Goal: Task Accomplishment & Management: Use online tool/utility

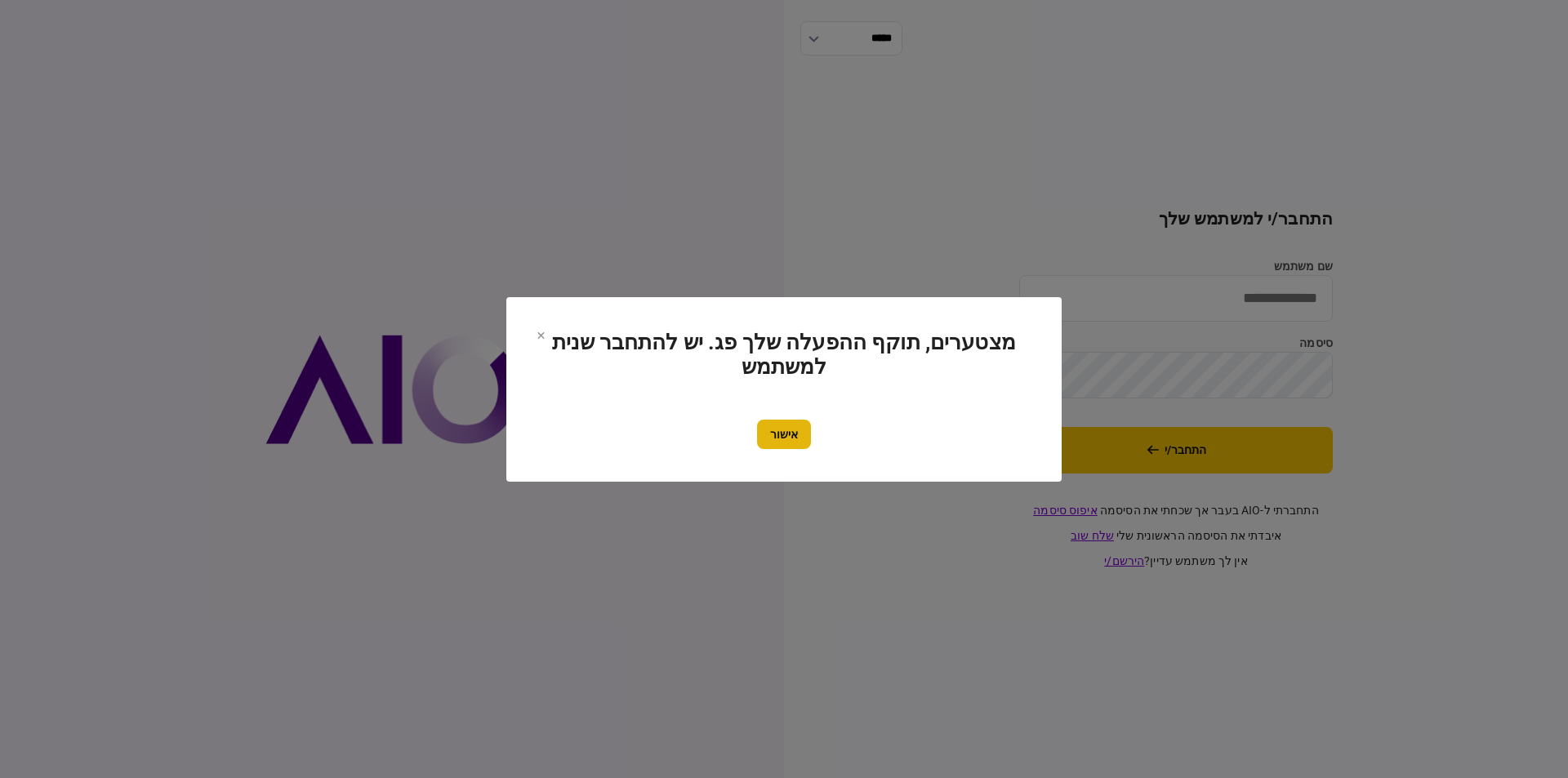
click at [802, 432] on button "אישור" at bounding box center [784, 434] width 54 height 29
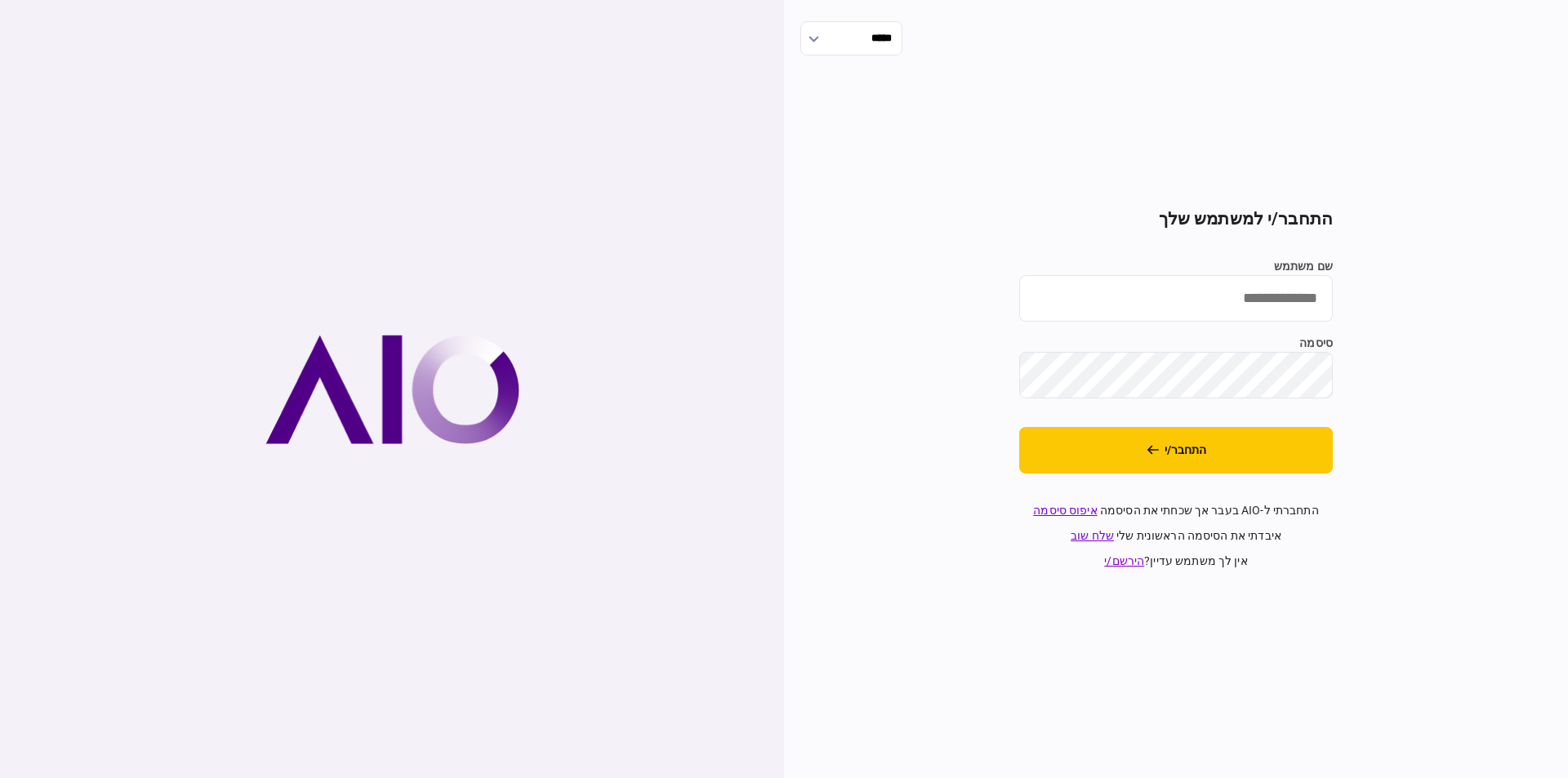
click at [1259, 313] on input "שם משתמש" at bounding box center [1176, 298] width 314 height 46
type input "**********"
click at [790, 474] on div "**********" at bounding box center [1175, 389] width 784 height 778
click at [1247, 452] on button "התחבר/י" at bounding box center [1176, 450] width 314 height 46
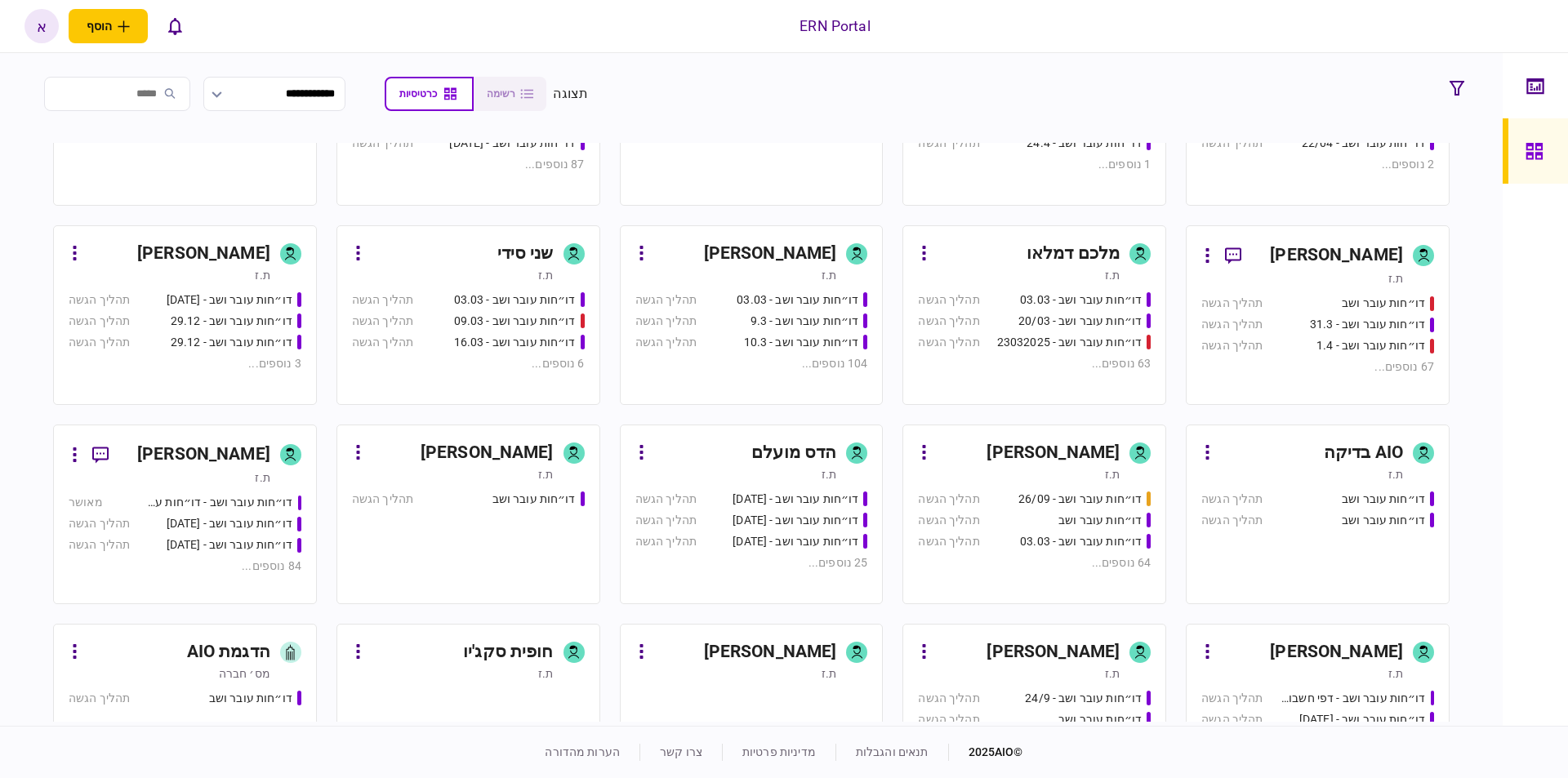
scroll to position [270, 0]
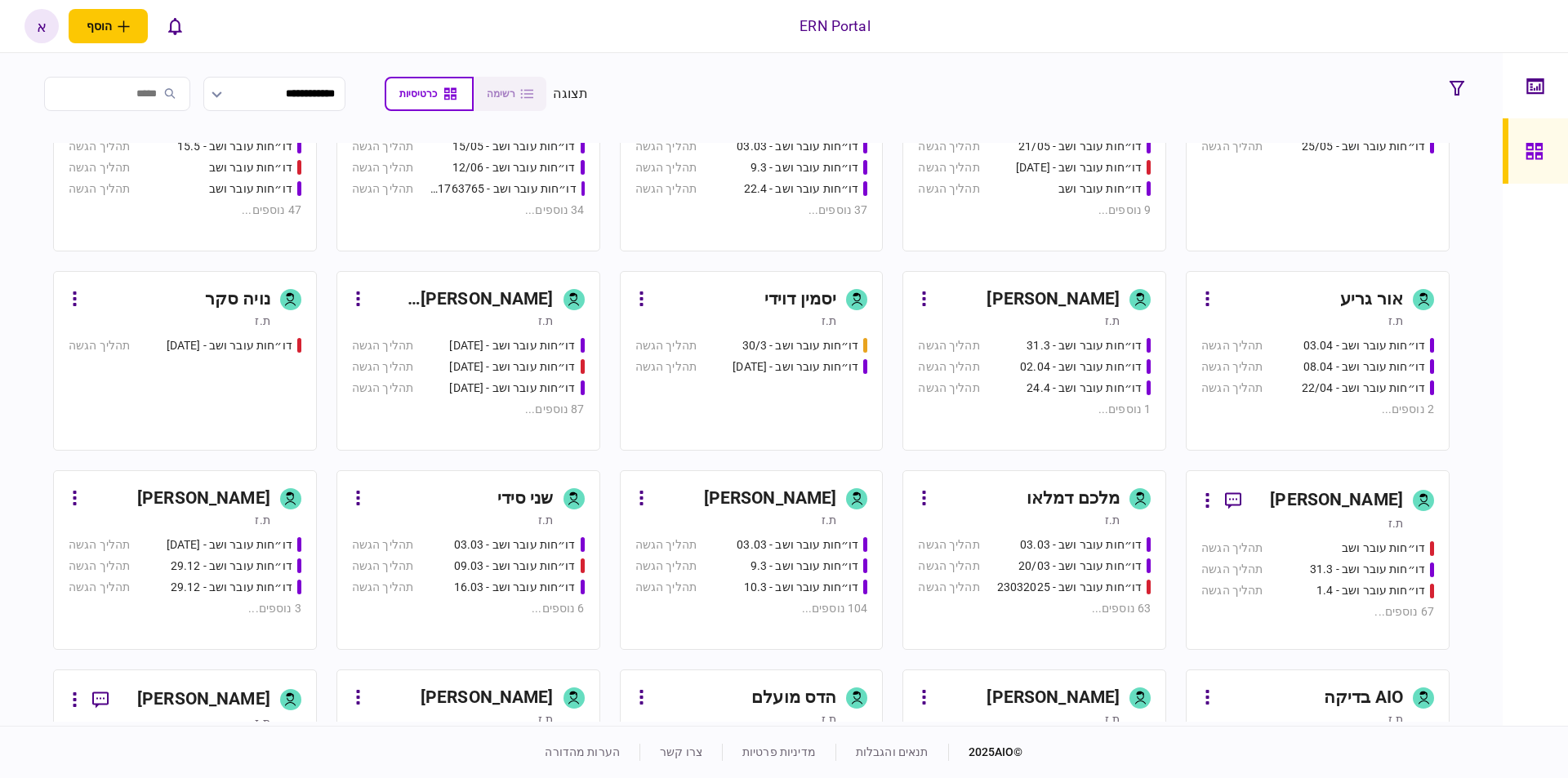
click at [758, 497] on div "[PERSON_NAME]" at bounding box center [770, 499] width 133 height 26
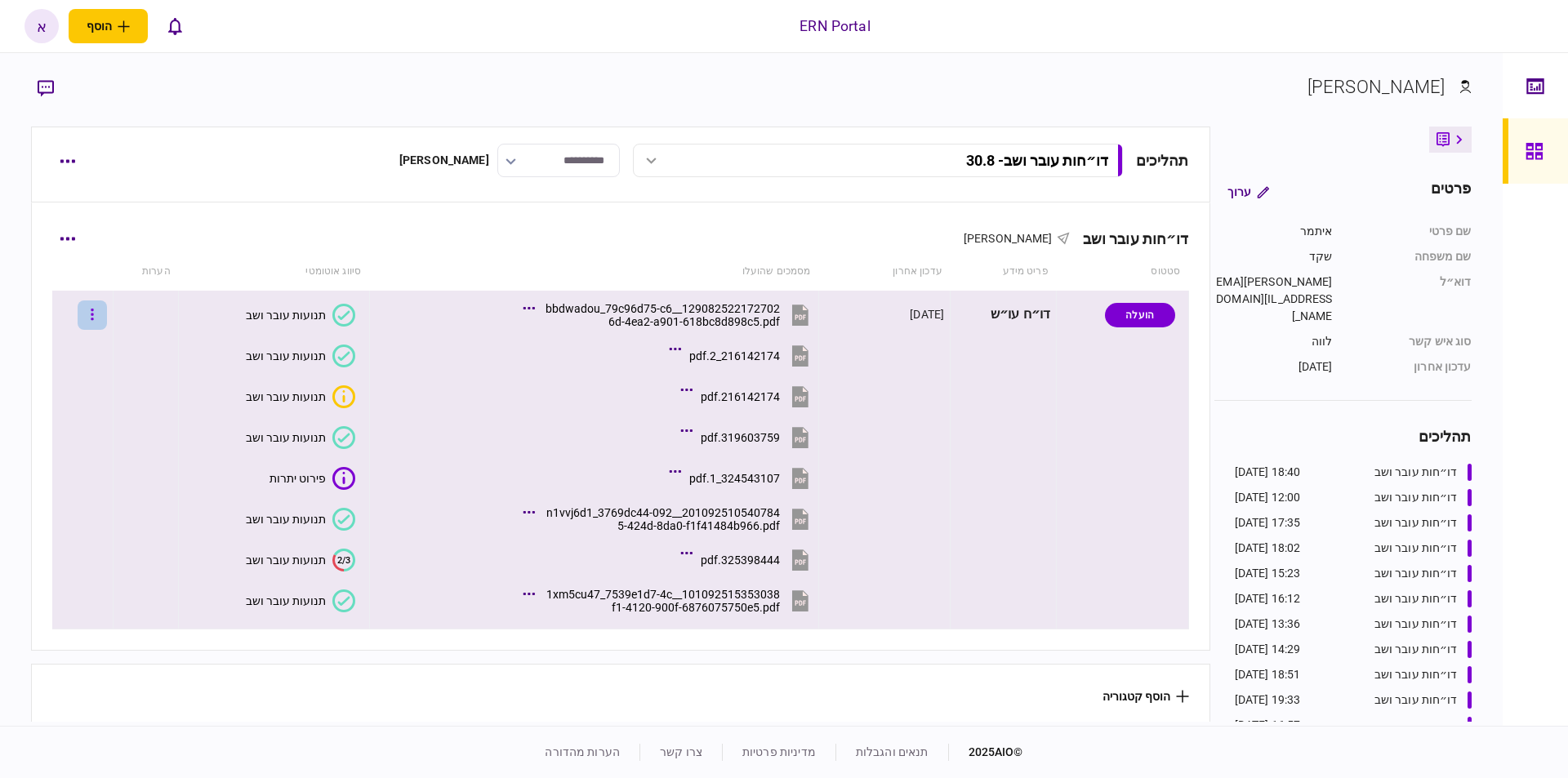
click at [107, 317] on button "button" at bounding box center [92, 315] width 29 height 29
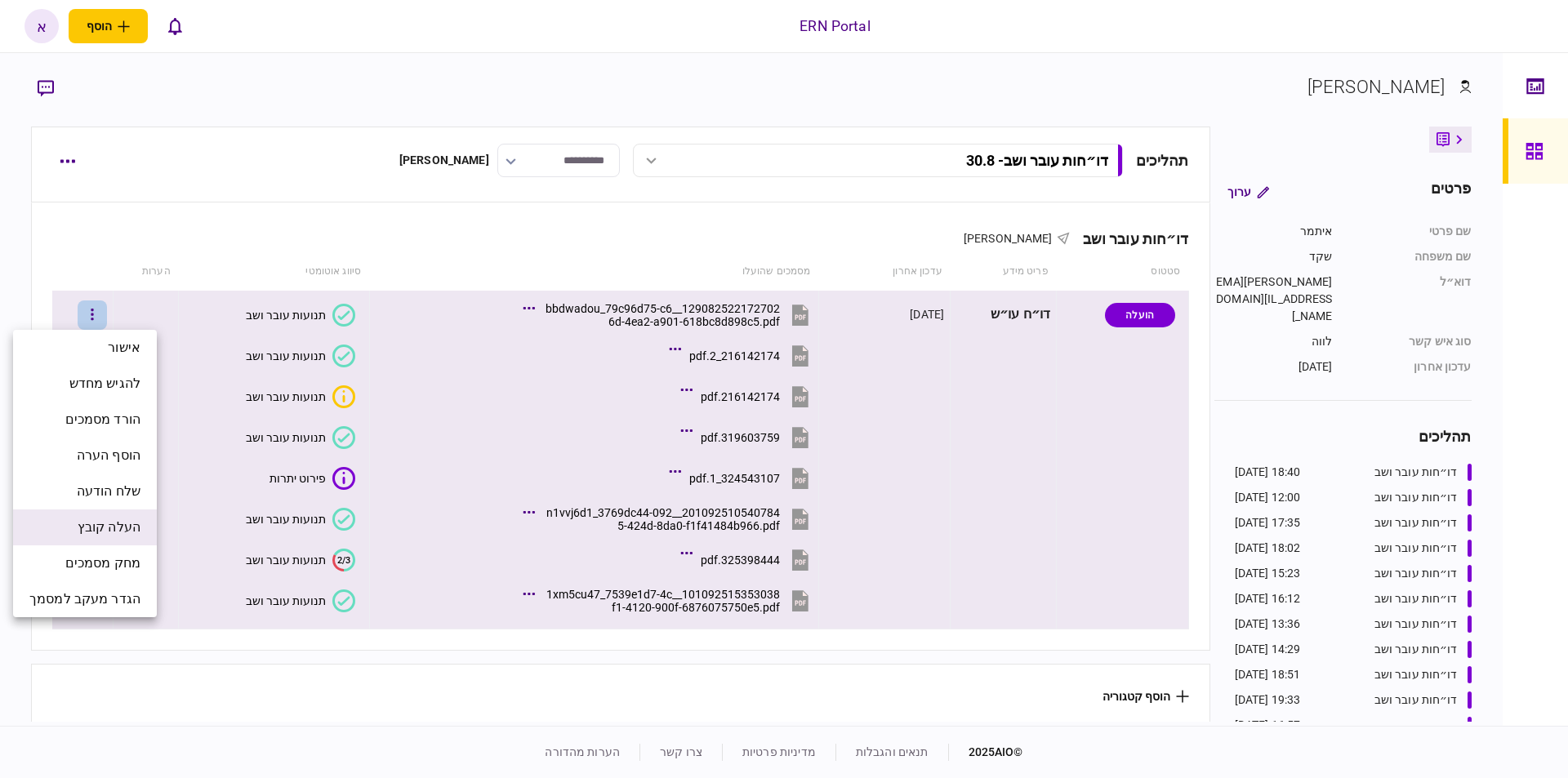
click at [141, 540] on li "העלה קובץ" at bounding box center [85, 527] width 144 height 36
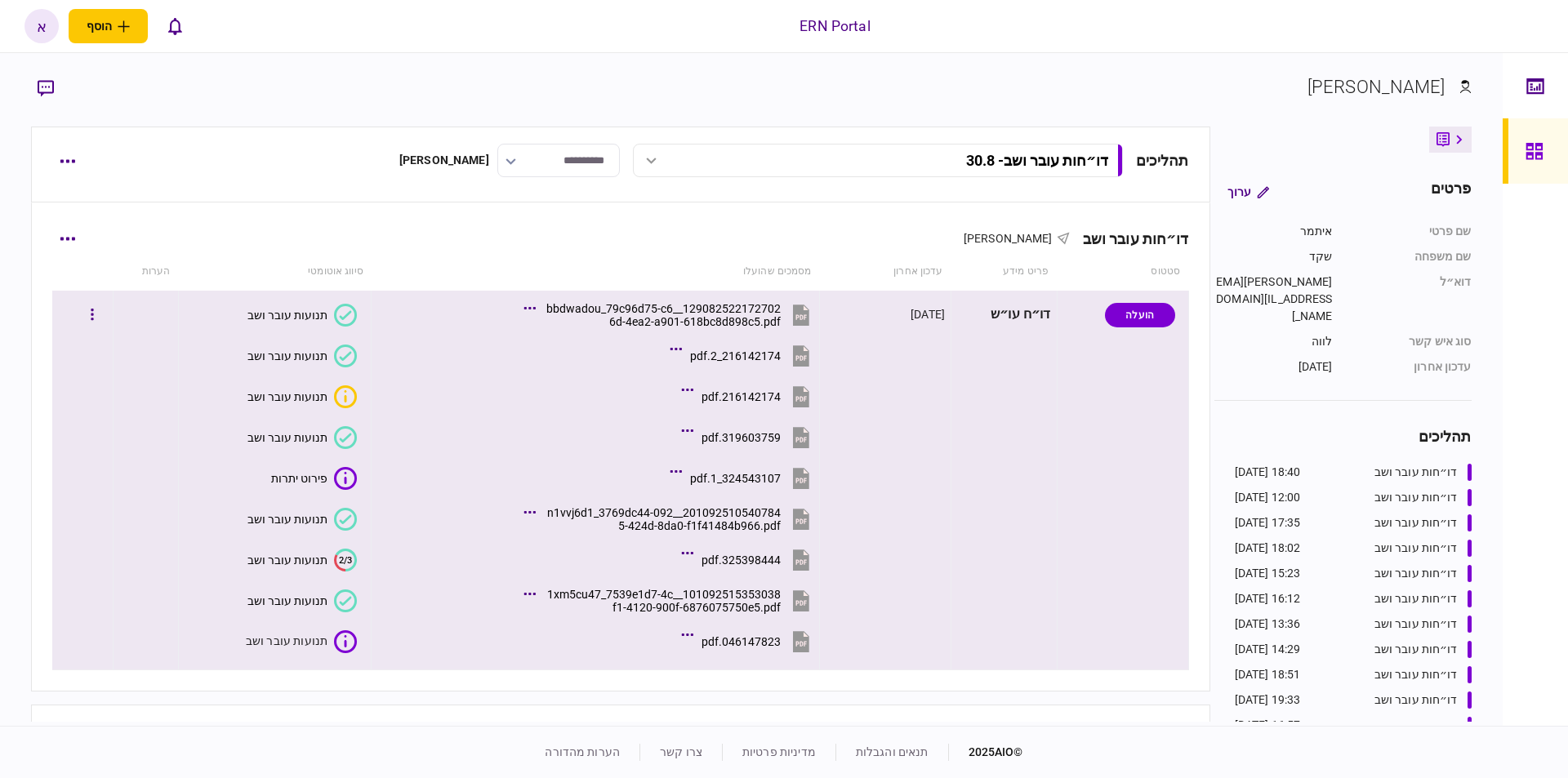
scroll to position [53, 0]
click at [341, 643] on text "2/3" at bounding box center [343, 641] width 13 height 10
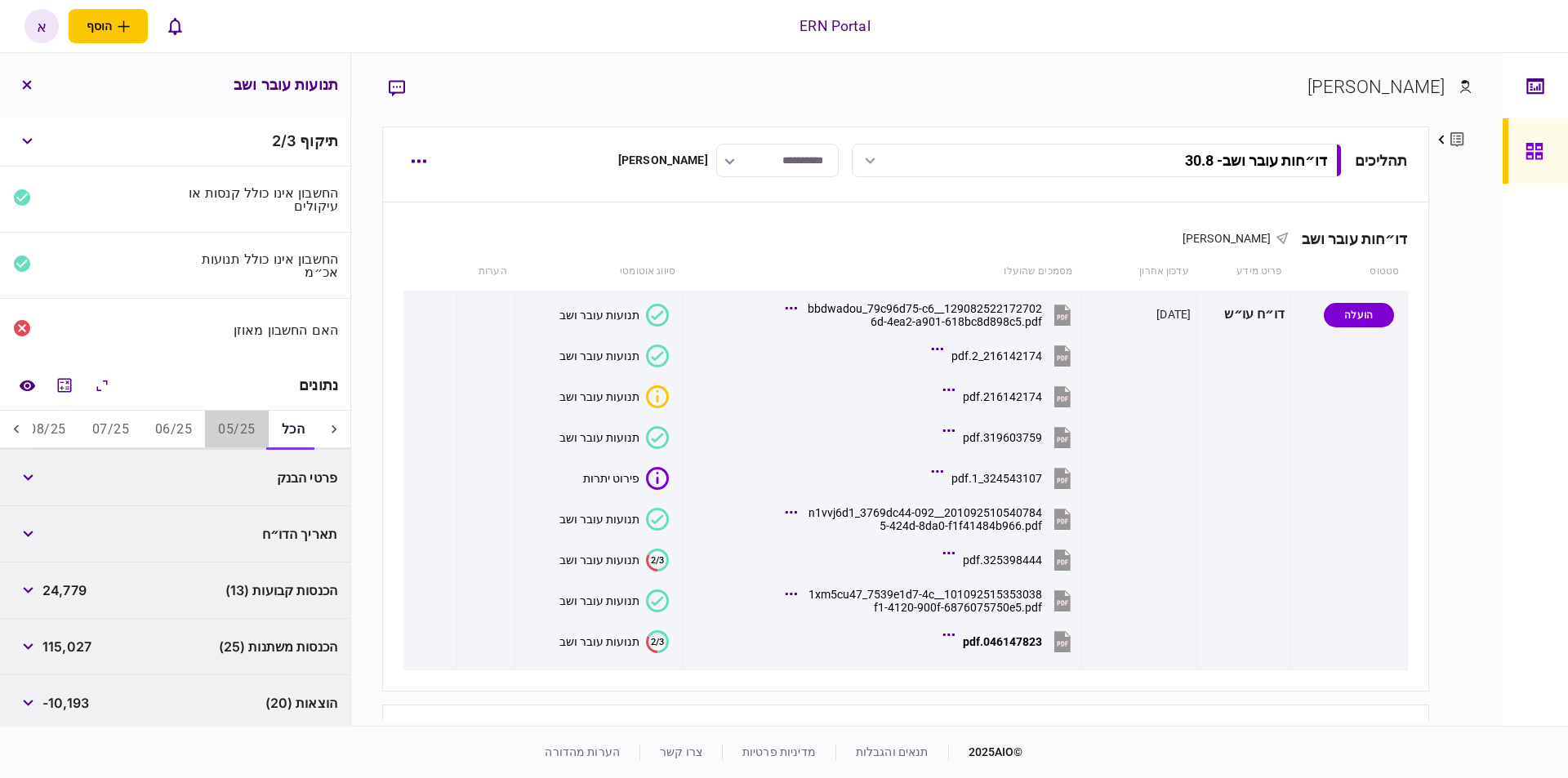
click at [219, 428] on button "05/25" at bounding box center [236, 430] width 63 height 39
click at [173, 423] on button "06/25" at bounding box center [174, 430] width 63 height 39
click at [41, 472] on button "button" at bounding box center [27, 477] width 29 height 29
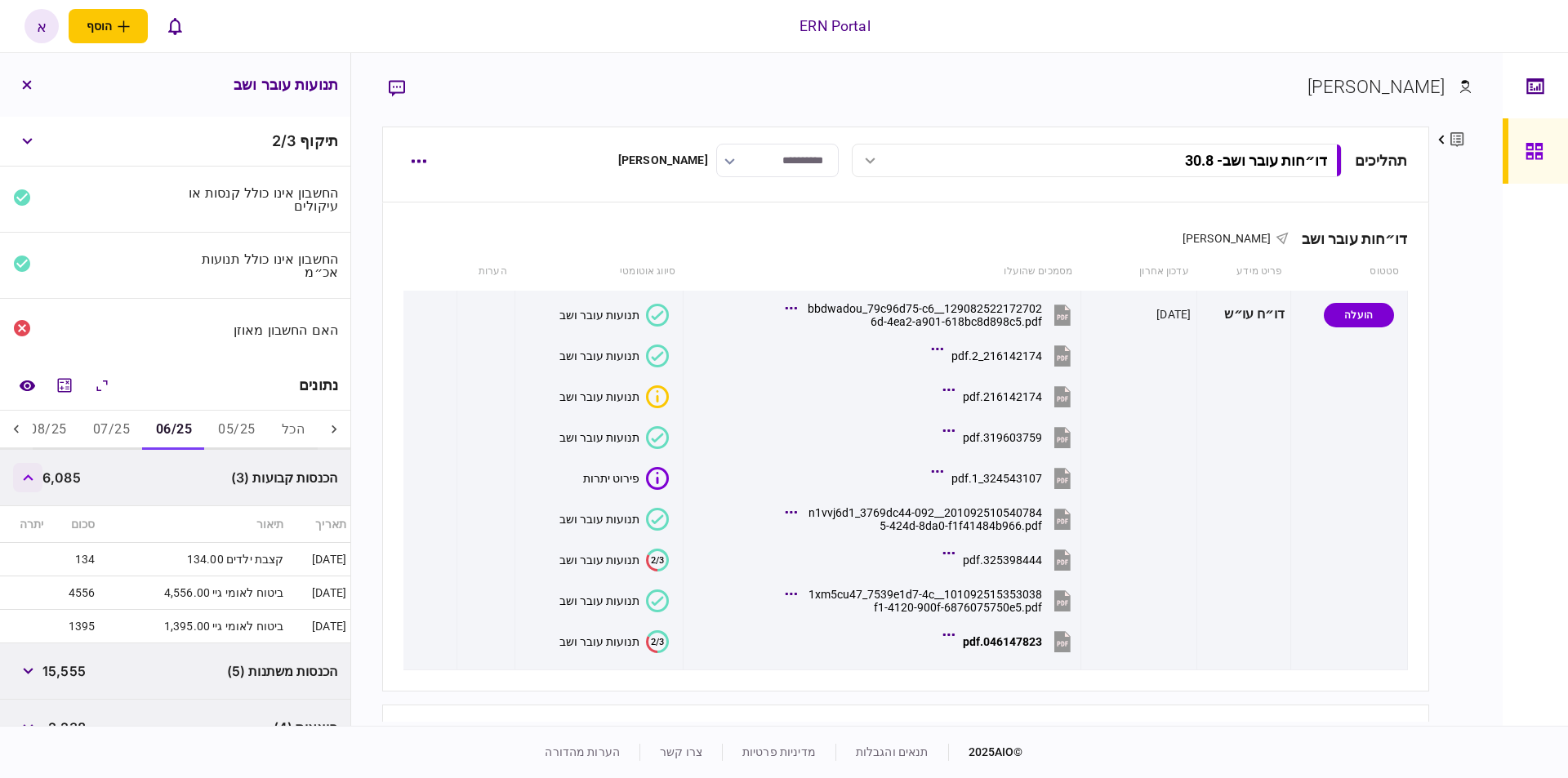
click at [41, 472] on button "button" at bounding box center [27, 477] width 29 height 29
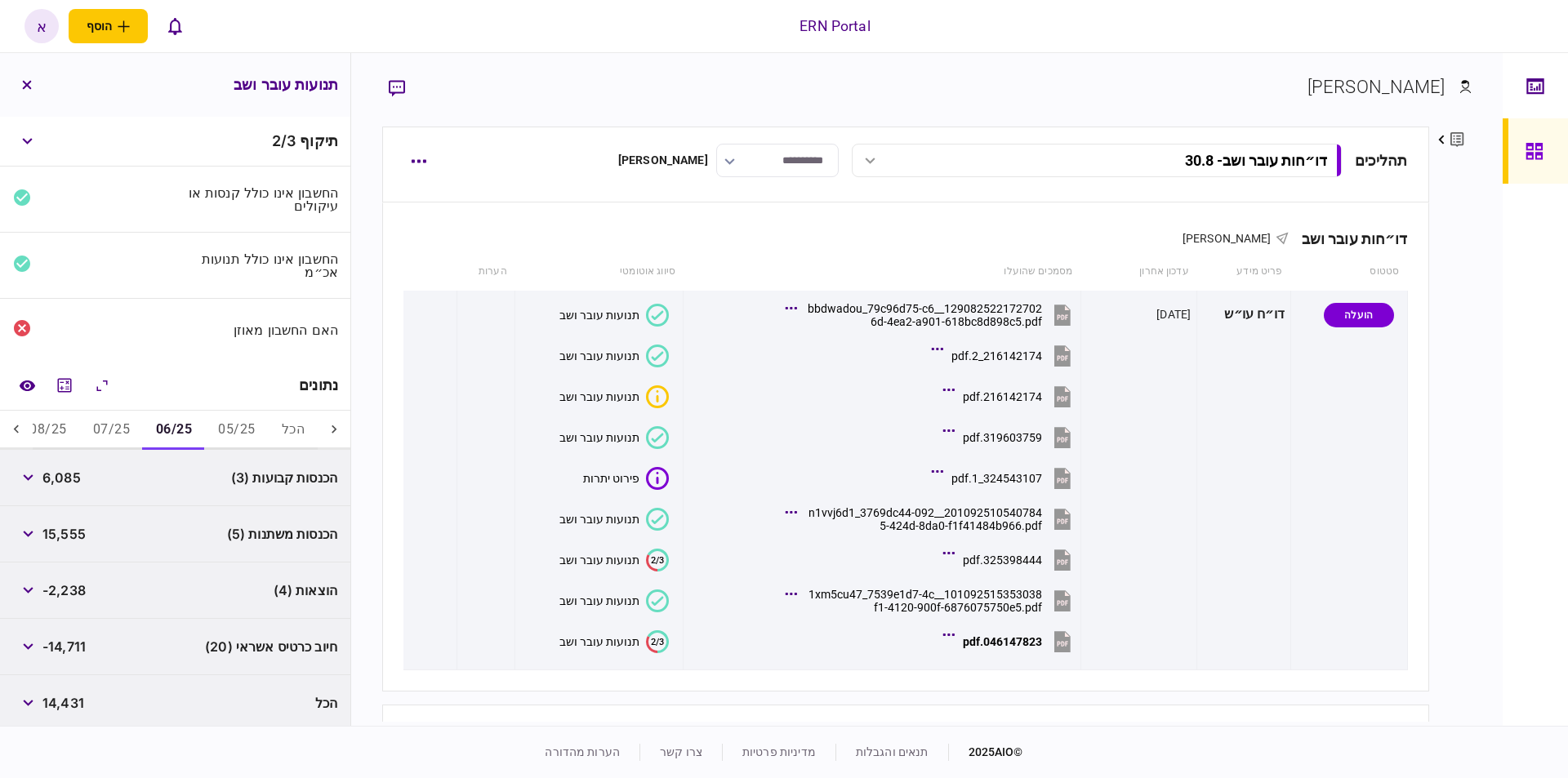
click at [51, 469] on span "6,085" at bounding box center [62, 477] width 39 height 20
copy span "6,085"
click at [76, 520] on div "15,555" at bounding box center [49, 534] width 73 height 29
click at [69, 529] on span "15,555" at bounding box center [64, 533] width 43 height 20
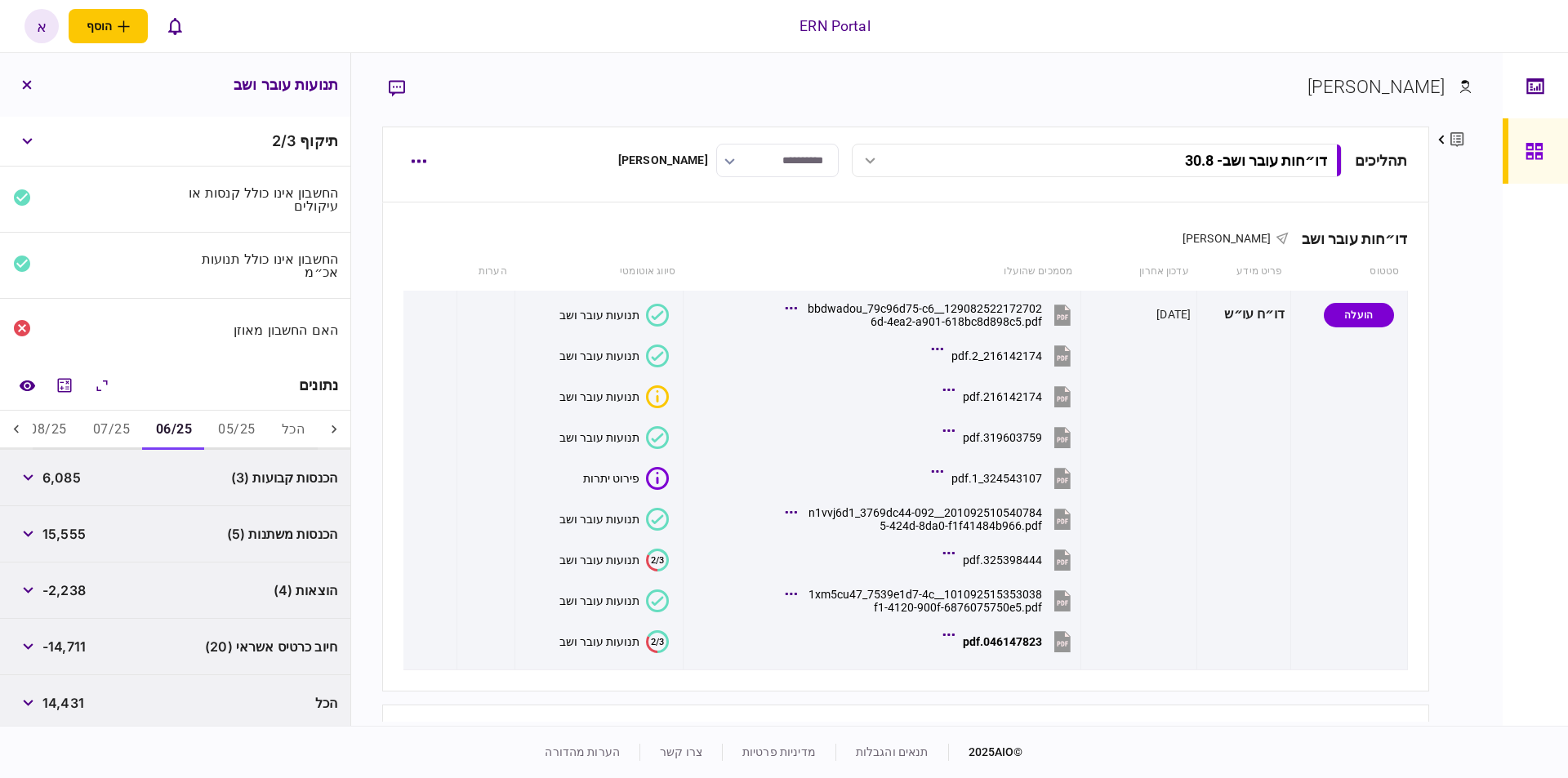
click at [69, 529] on span "15,555" at bounding box center [64, 533] width 43 height 20
copy span "15,555"
click at [70, 586] on span "-2,238" at bounding box center [64, 589] width 43 height 20
copy span "2,238"
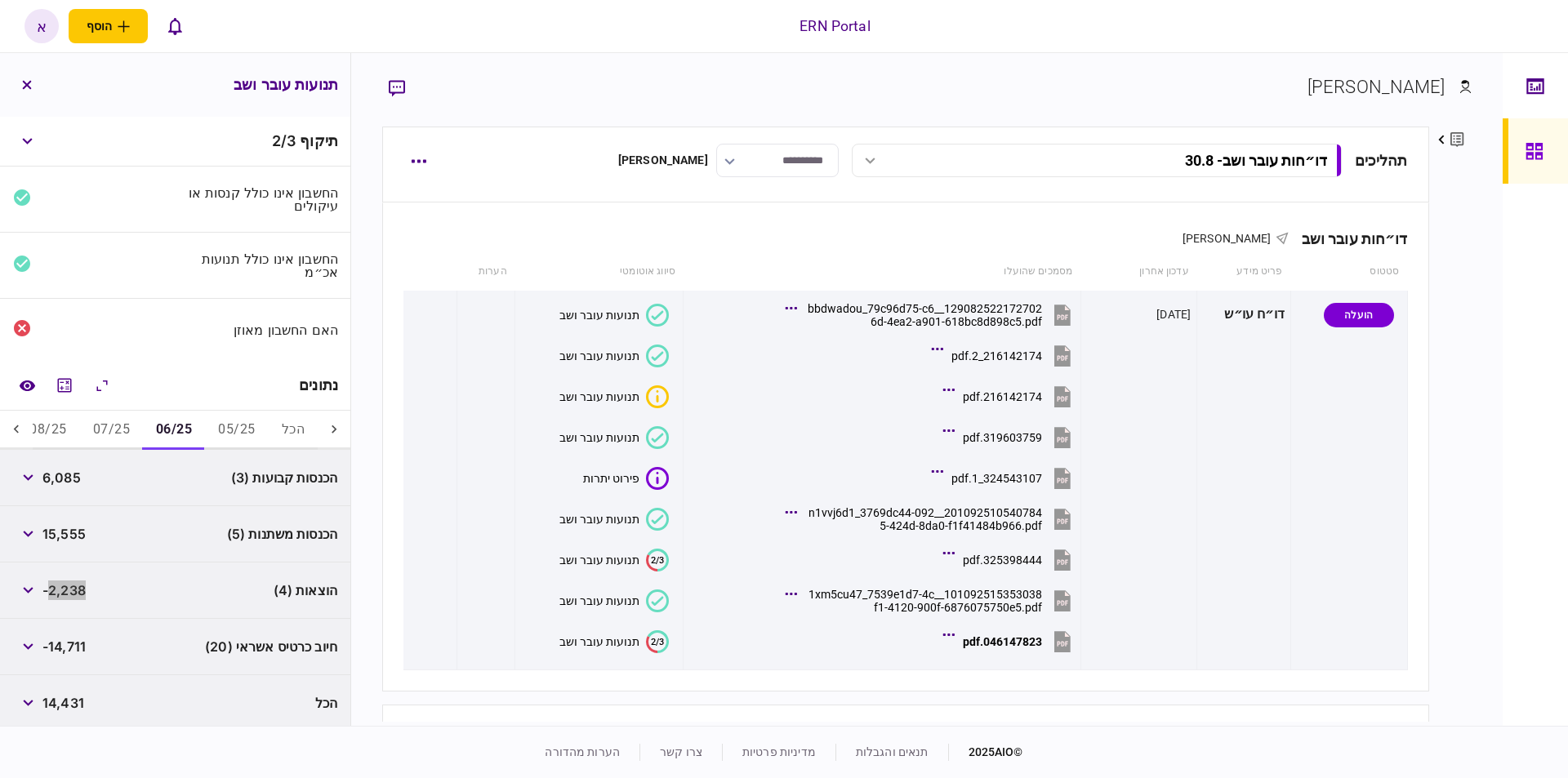
scroll to position [3, 0]
click at [111, 421] on button "07/25" at bounding box center [111, 428] width 63 height 39
click at [60, 476] on span "6,353" at bounding box center [62, 475] width 38 height 20
copy span "6,353"
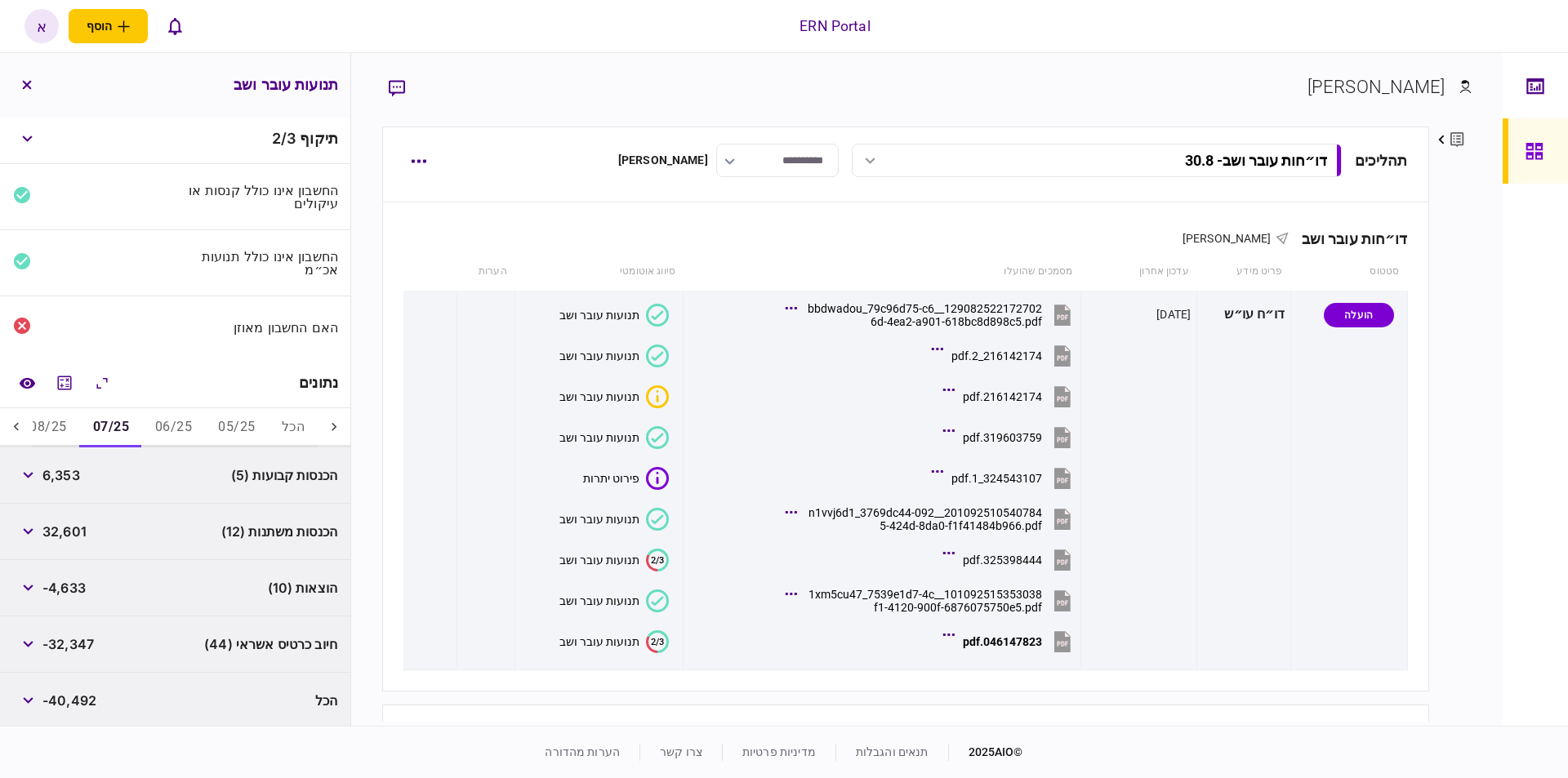
click at [76, 532] on span "32,601" at bounding box center [64, 531] width 44 height 20
copy span "32,601"
click at [63, 580] on span "-4,633" at bounding box center [64, 587] width 43 height 20
click at [63, 582] on span "-4,633" at bounding box center [64, 587] width 43 height 20
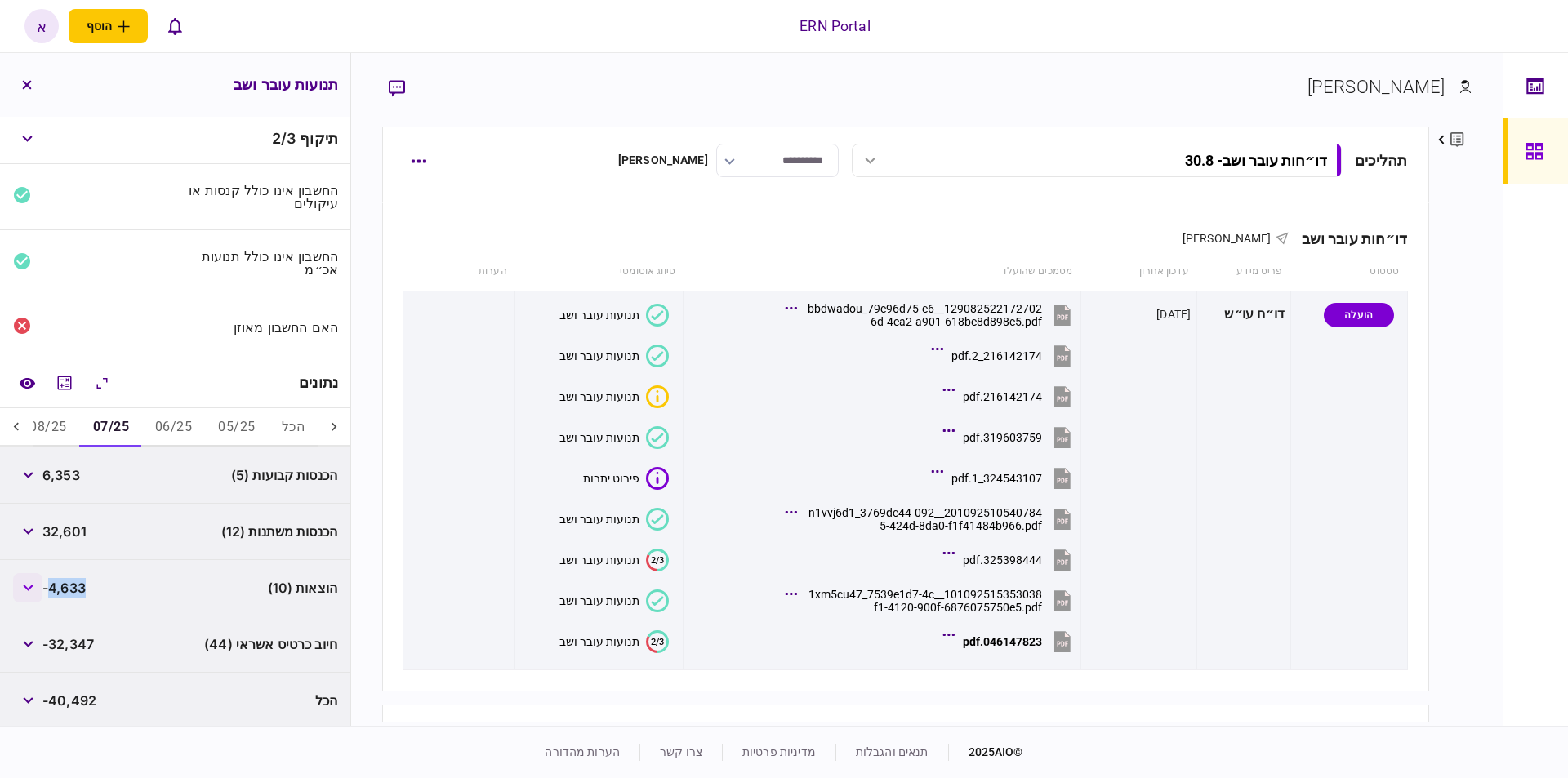
copy span "4,633"
click at [61, 420] on button "08/25" at bounding box center [47, 428] width 63 height 39
click at [59, 477] on span "6,085" at bounding box center [62, 475] width 39 height 20
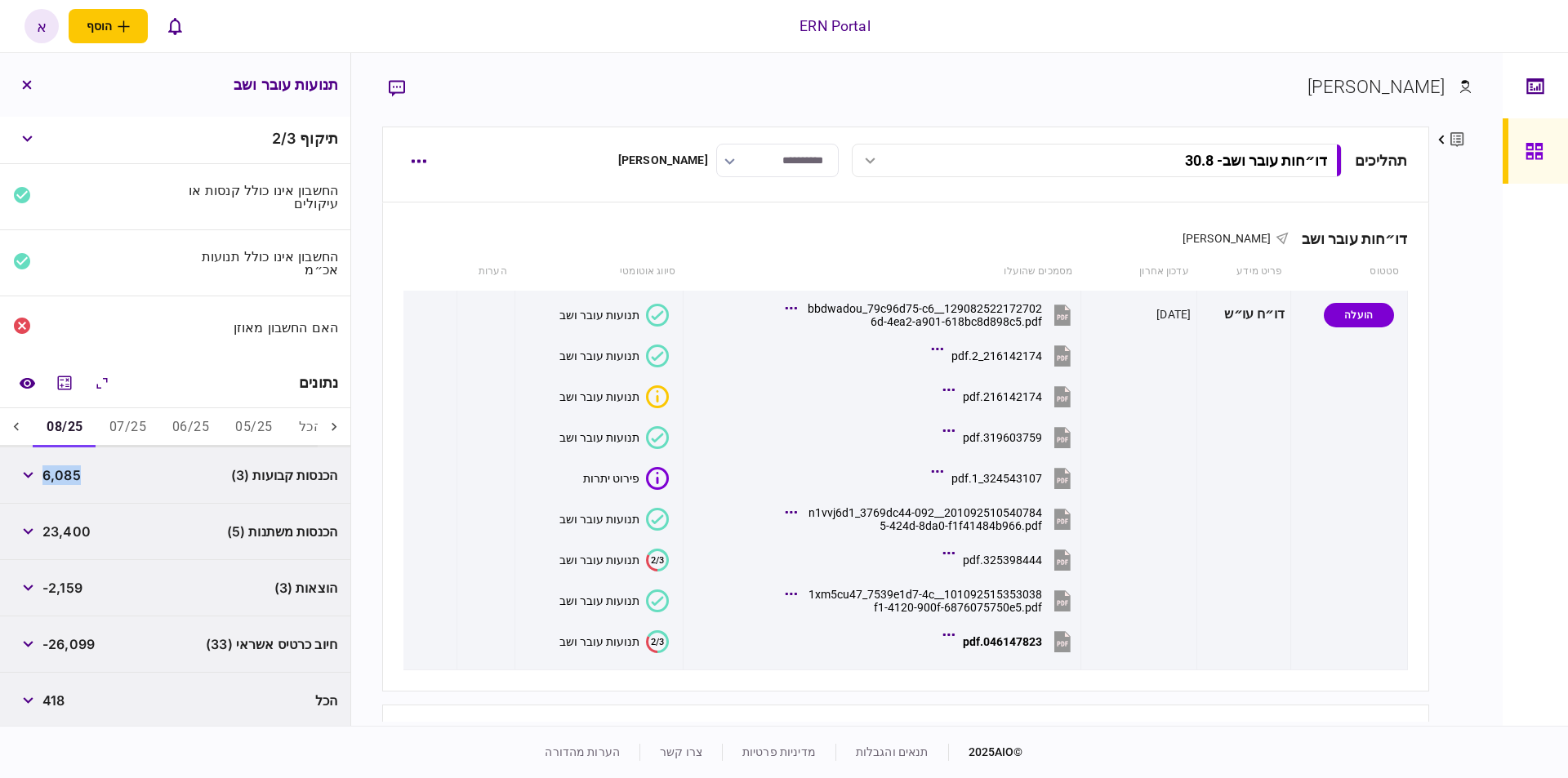
copy span "6,085"
click at [75, 522] on span "23,400" at bounding box center [67, 531] width 48 height 20
copy span "23,400"
click at [75, 522] on span "23,400" at bounding box center [67, 531] width 48 height 20
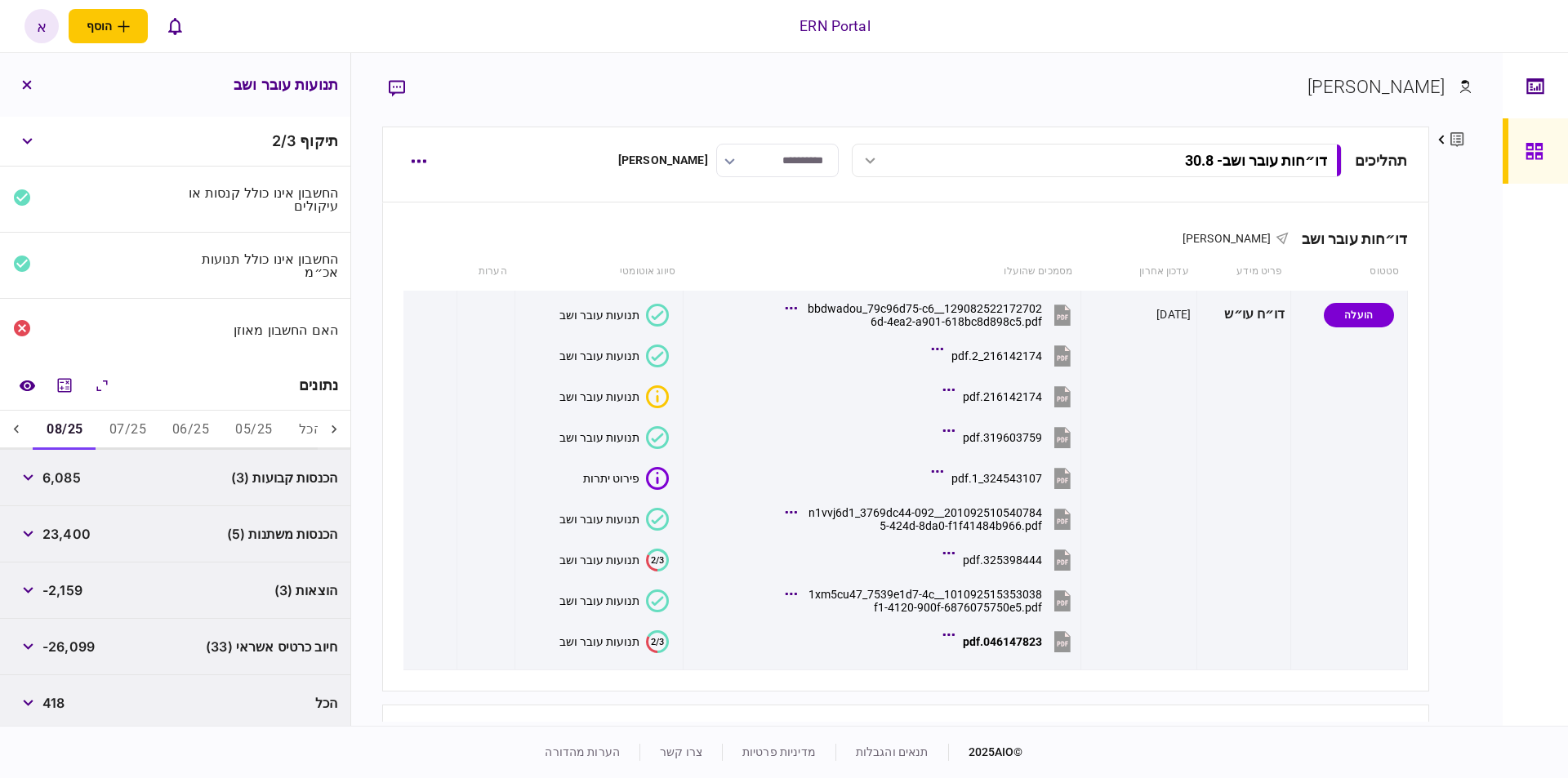
click at [62, 589] on span "-2,159" at bounding box center [63, 589] width 40 height 20
copy span "2,159"
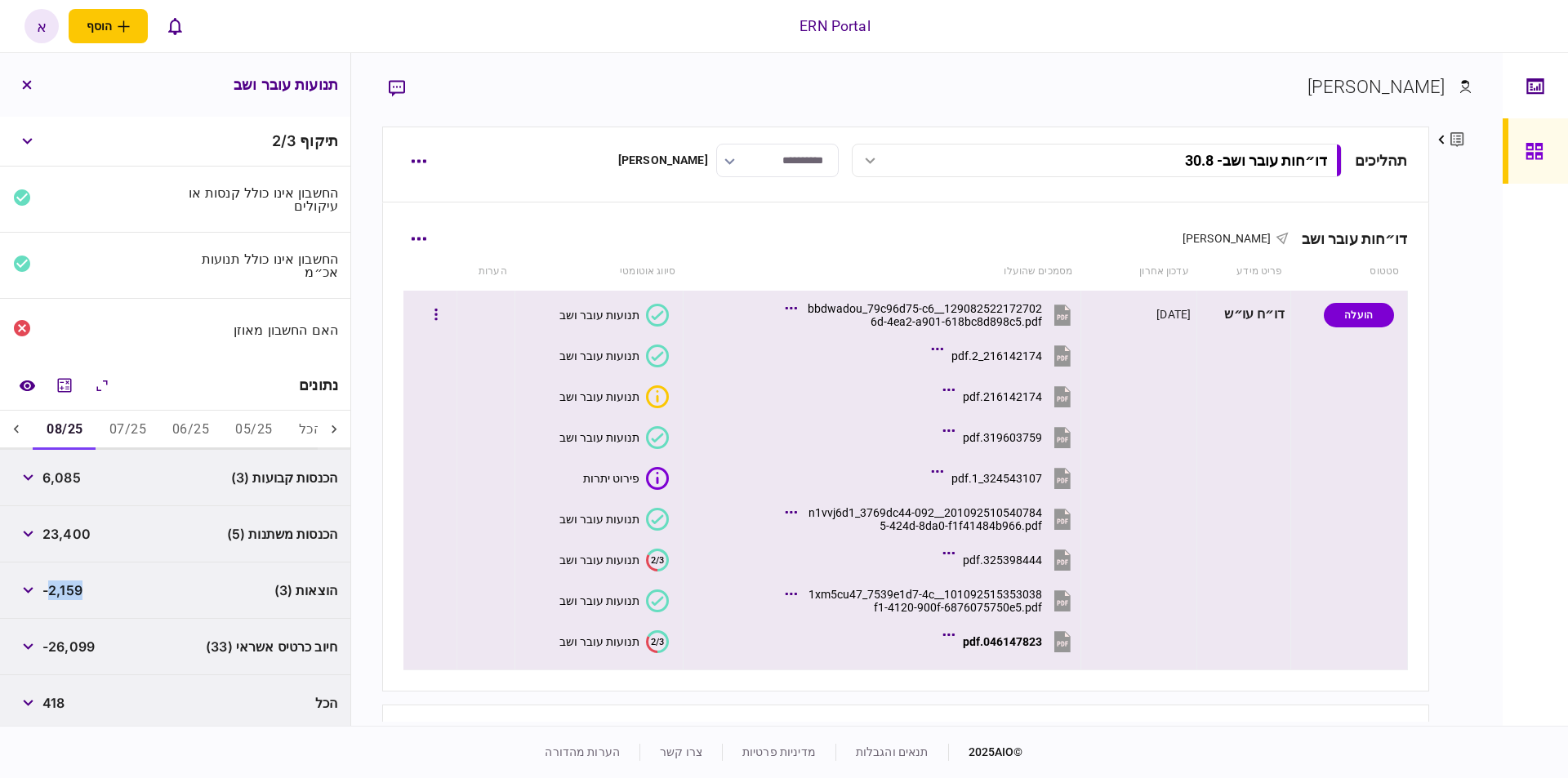
click at [1018, 633] on button "046147823.pdf" at bounding box center [1011, 641] width 129 height 37
